Goal: Task Accomplishment & Management: Complete application form

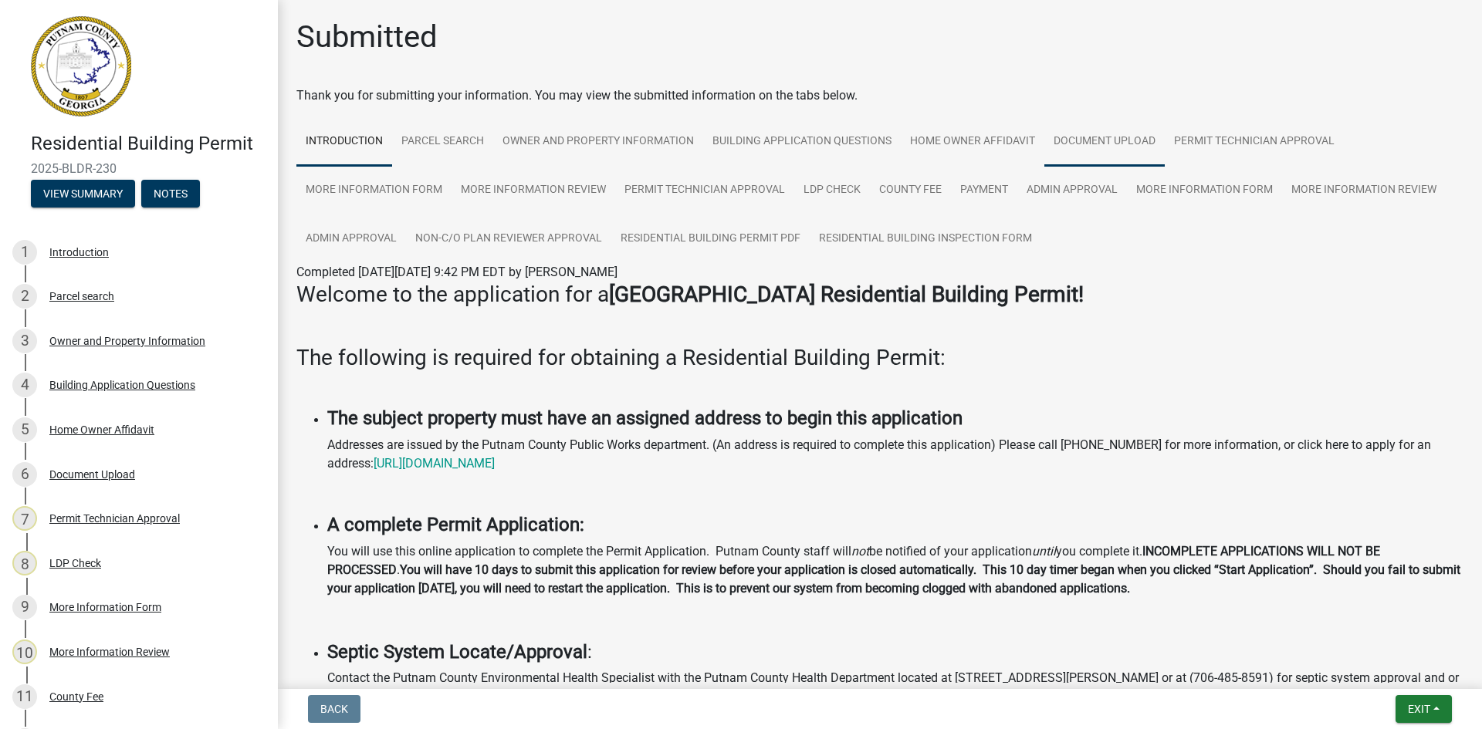
click at [1095, 137] on link "Document Upload" at bounding box center [1104, 141] width 120 height 49
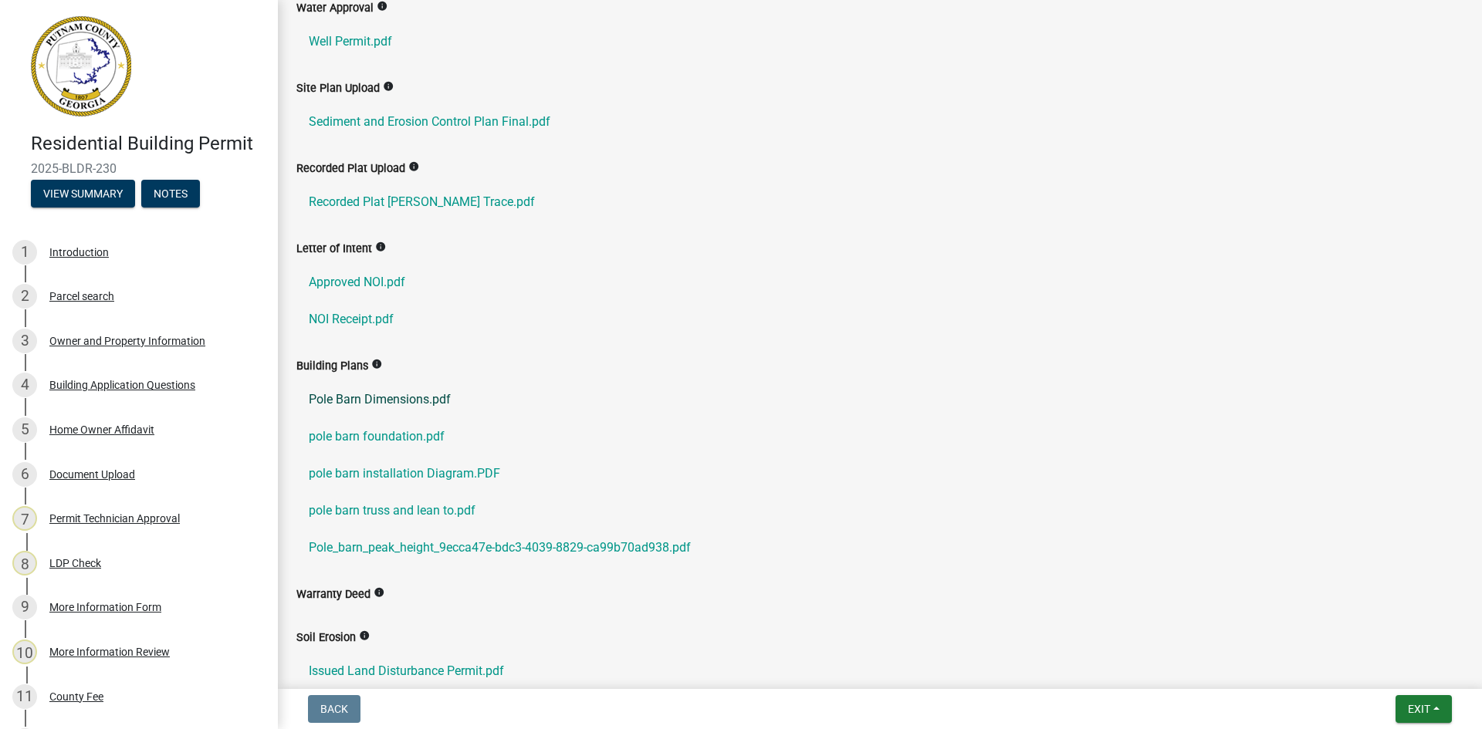
scroll to position [463, 0]
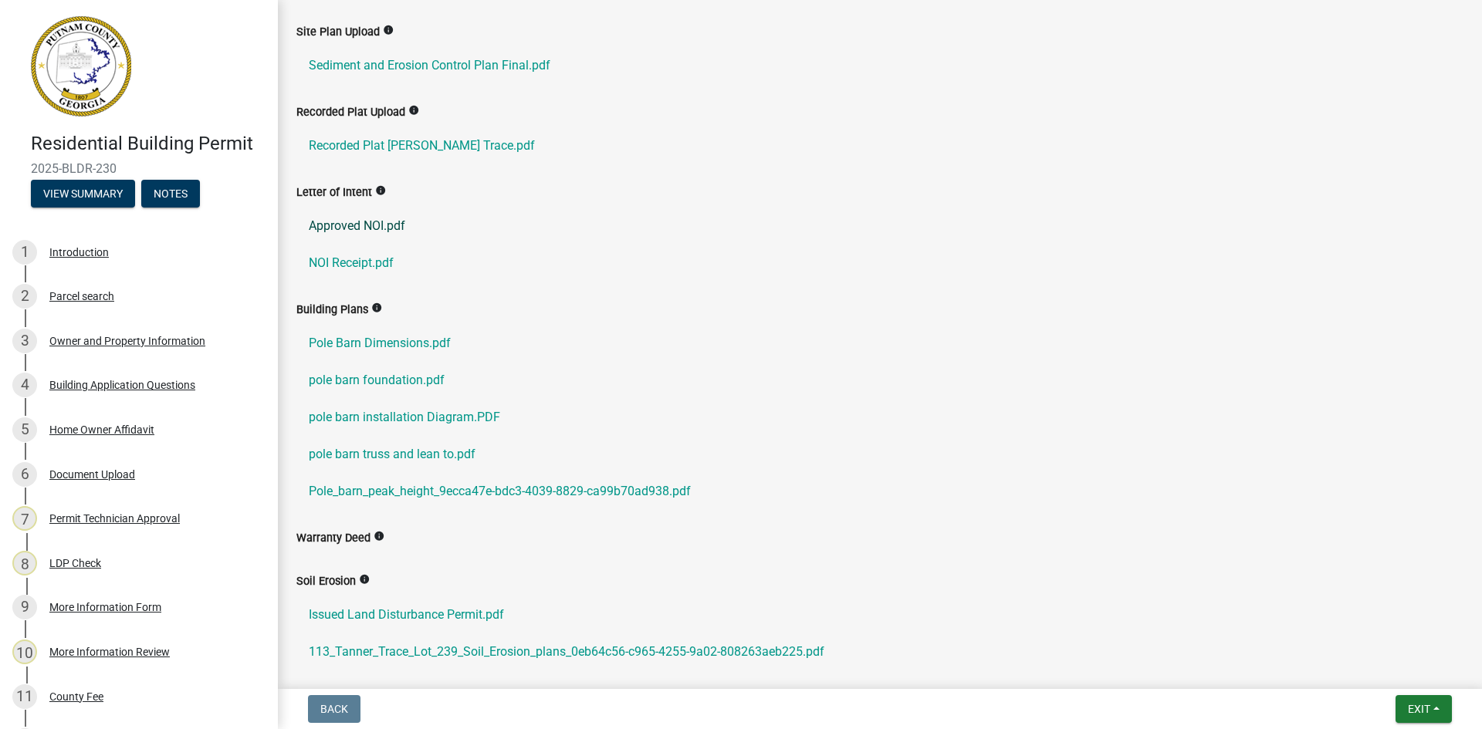
click at [374, 226] on link "Approved NOI.pdf" at bounding box center [879, 226] width 1167 height 37
click at [347, 259] on link "NOI Receipt.pdf" at bounding box center [879, 263] width 1167 height 37
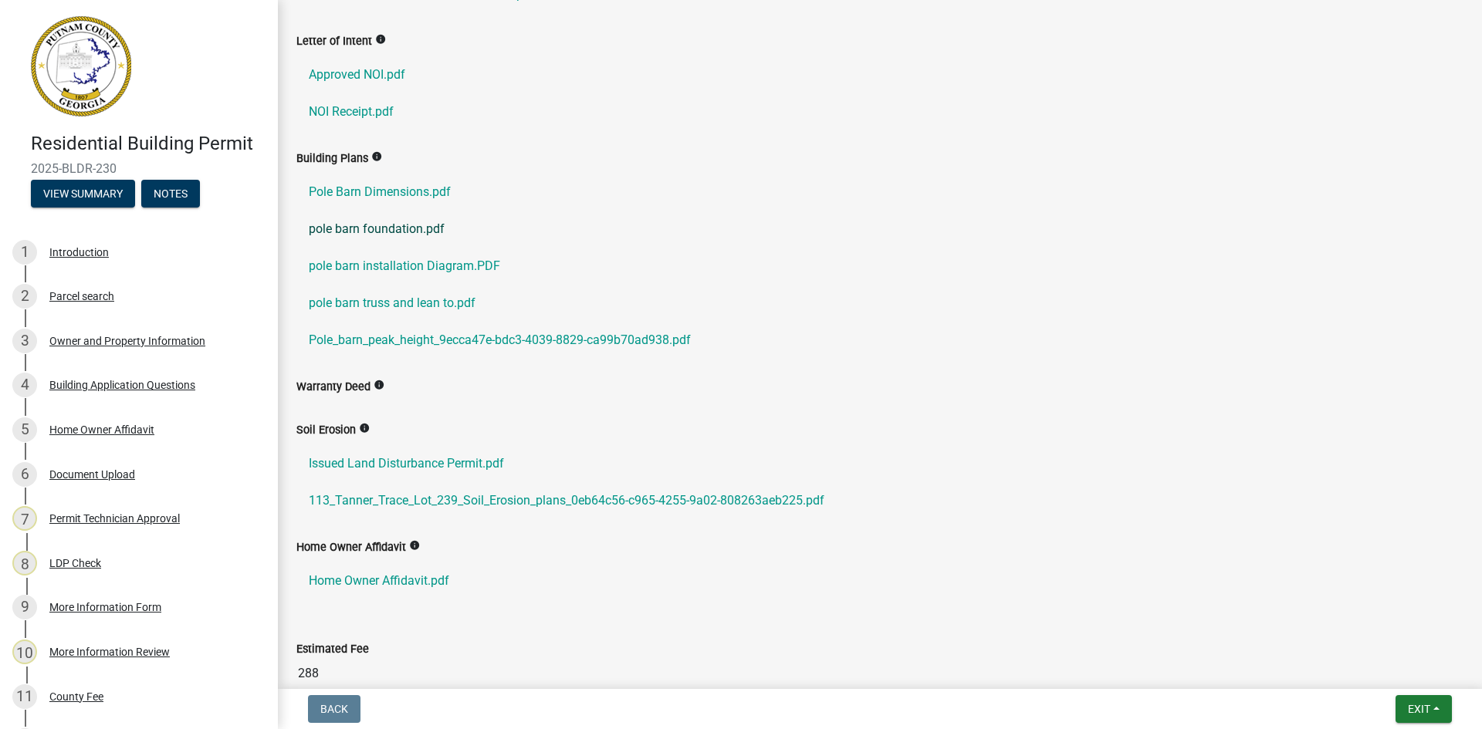
scroll to position [617, 0]
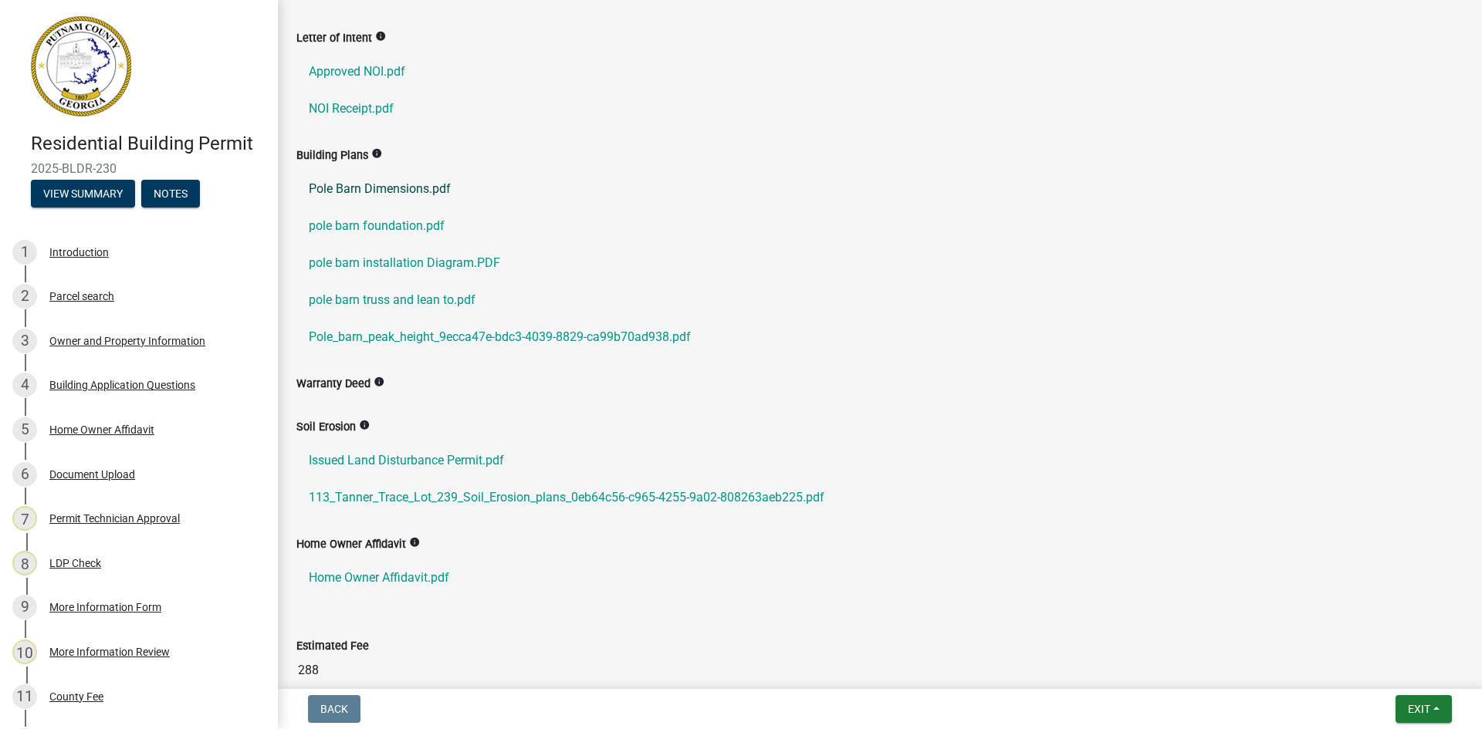
click at [387, 194] on link "Pole Barn Dimensions.pdf" at bounding box center [879, 189] width 1167 height 37
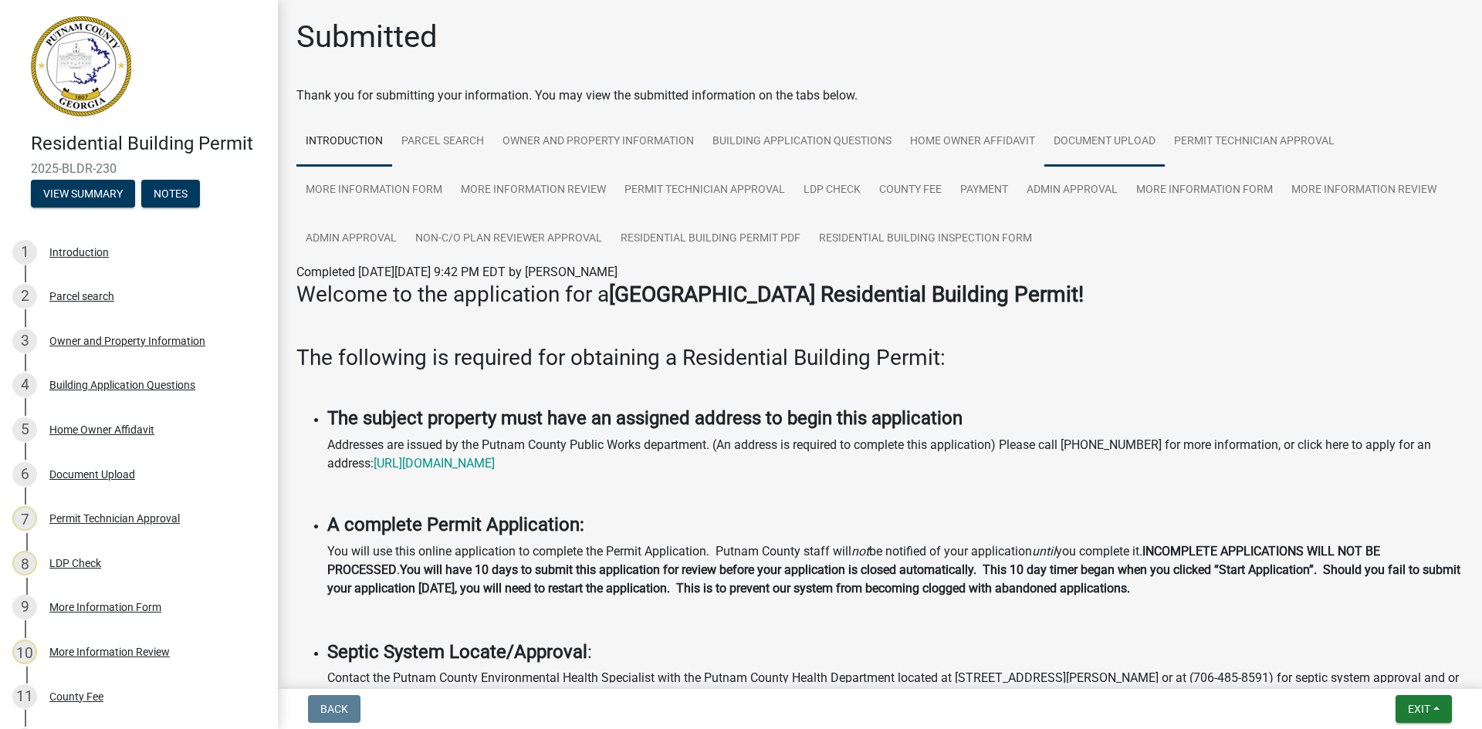
drag, startPoint x: 1115, startPoint y: 147, endPoint x: 1108, endPoint y: 162, distance: 16.9
click at [1114, 147] on link "Document Upload" at bounding box center [1104, 141] width 120 height 49
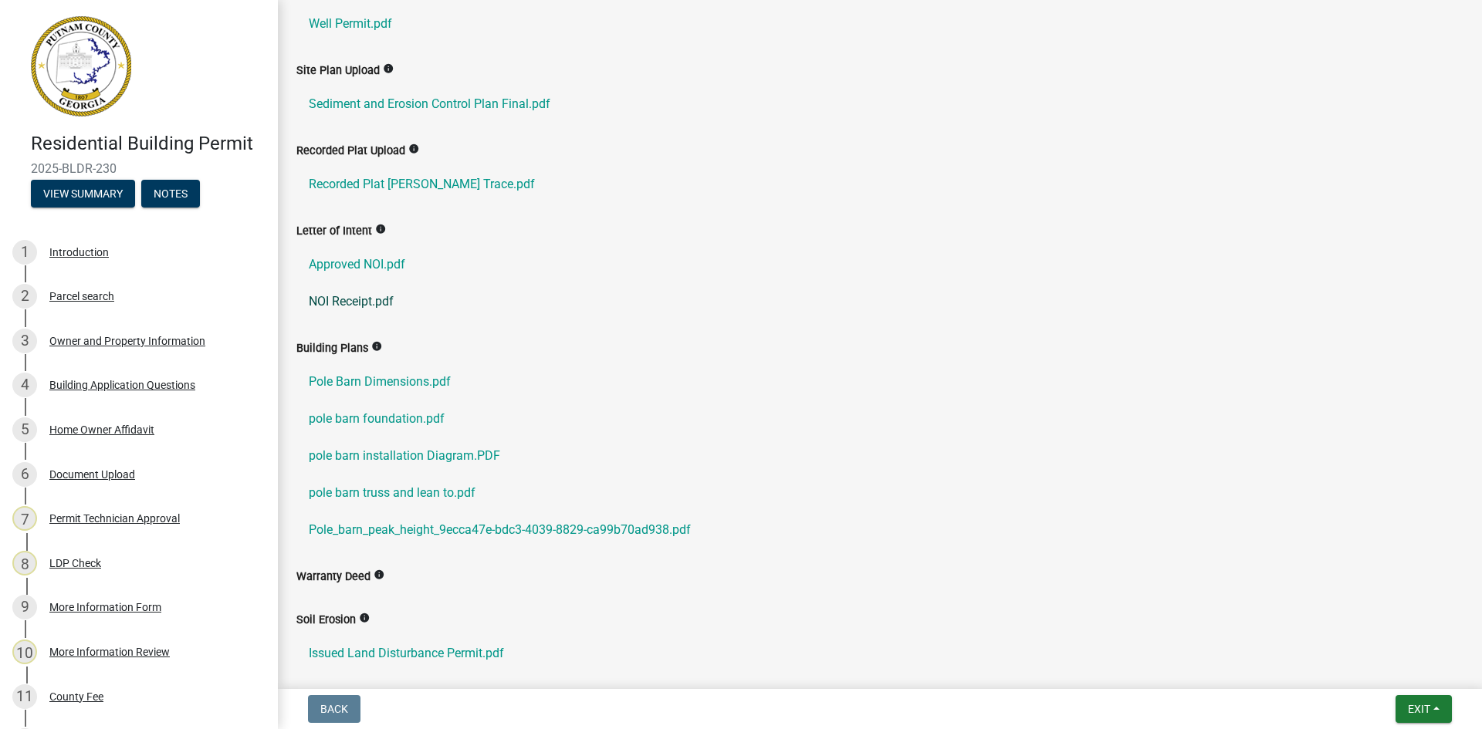
scroll to position [540, 0]
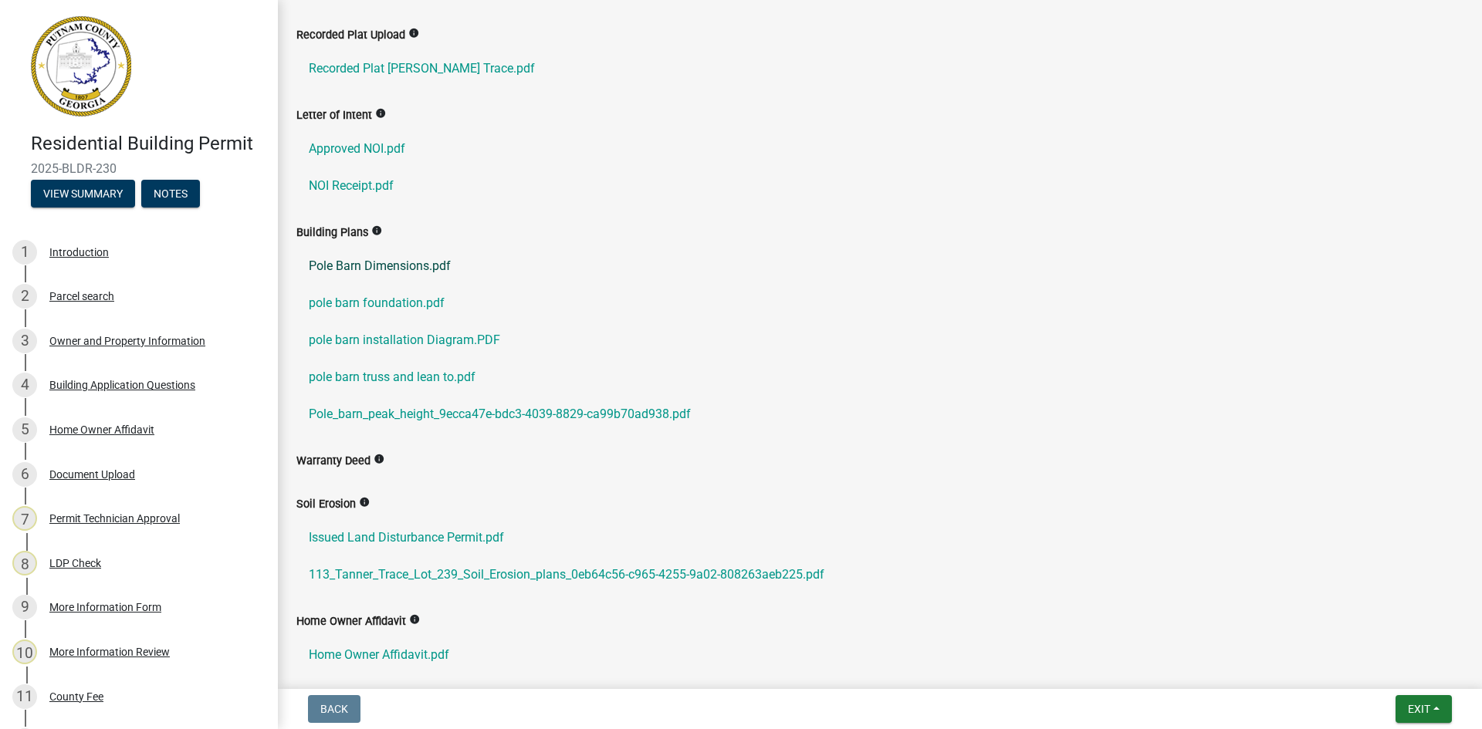
click at [374, 265] on link "Pole Barn Dimensions.pdf" at bounding box center [879, 266] width 1167 height 37
click at [364, 303] on link "pole barn foundation.pdf" at bounding box center [879, 303] width 1167 height 37
click at [383, 340] on link "pole barn installation Diagram.PDF" at bounding box center [879, 340] width 1167 height 37
click at [407, 375] on link "pole barn truss and lean to.pdf" at bounding box center [879, 377] width 1167 height 37
click at [443, 413] on link "Pole_barn_peak_height_9ecca47e-bdc3-4039-8829-ca99b70ad938.pdf" at bounding box center [879, 414] width 1167 height 37
